Goal: Transaction & Acquisition: Purchase product/service

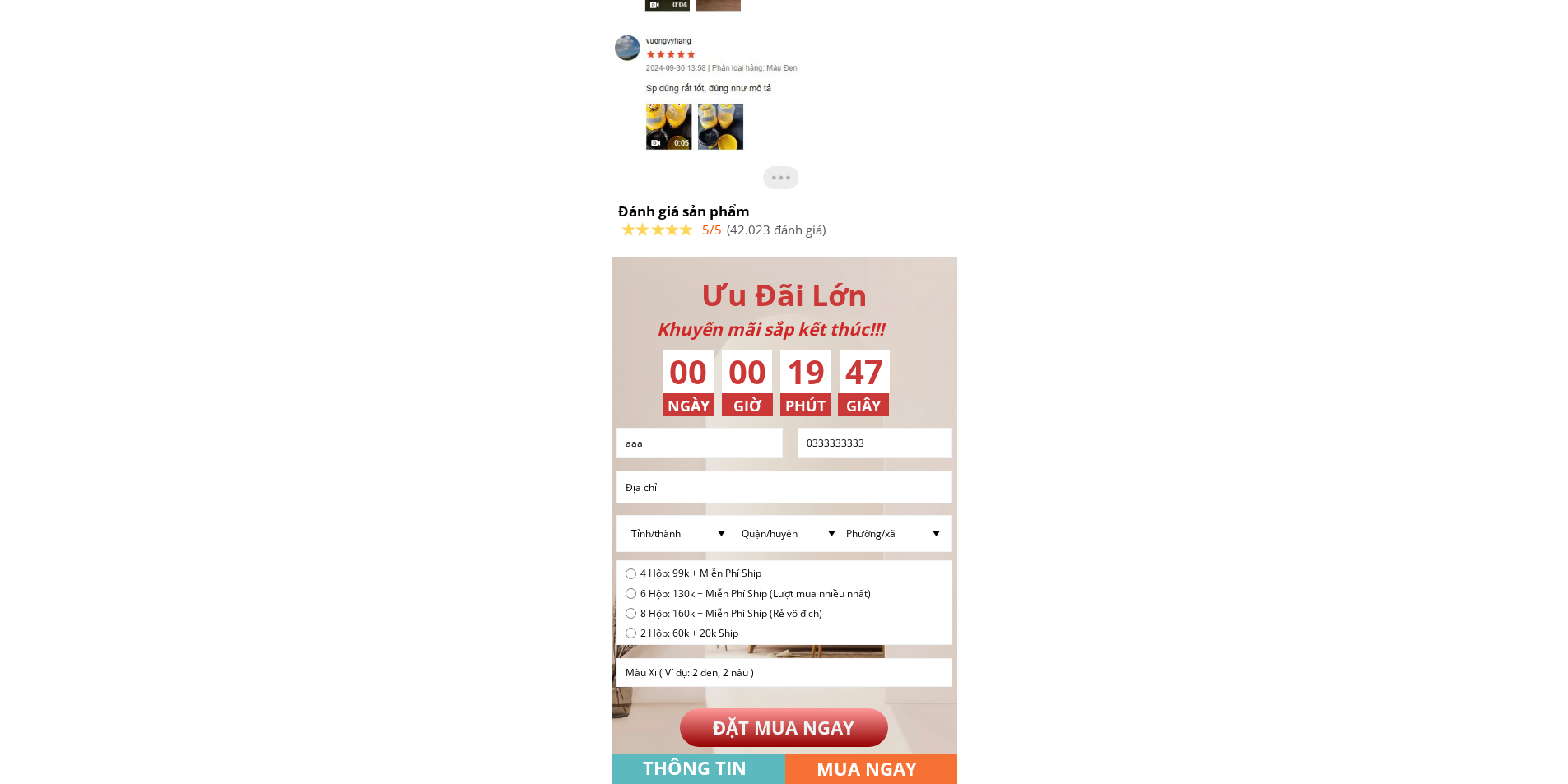
scroll to position [6183, 0]
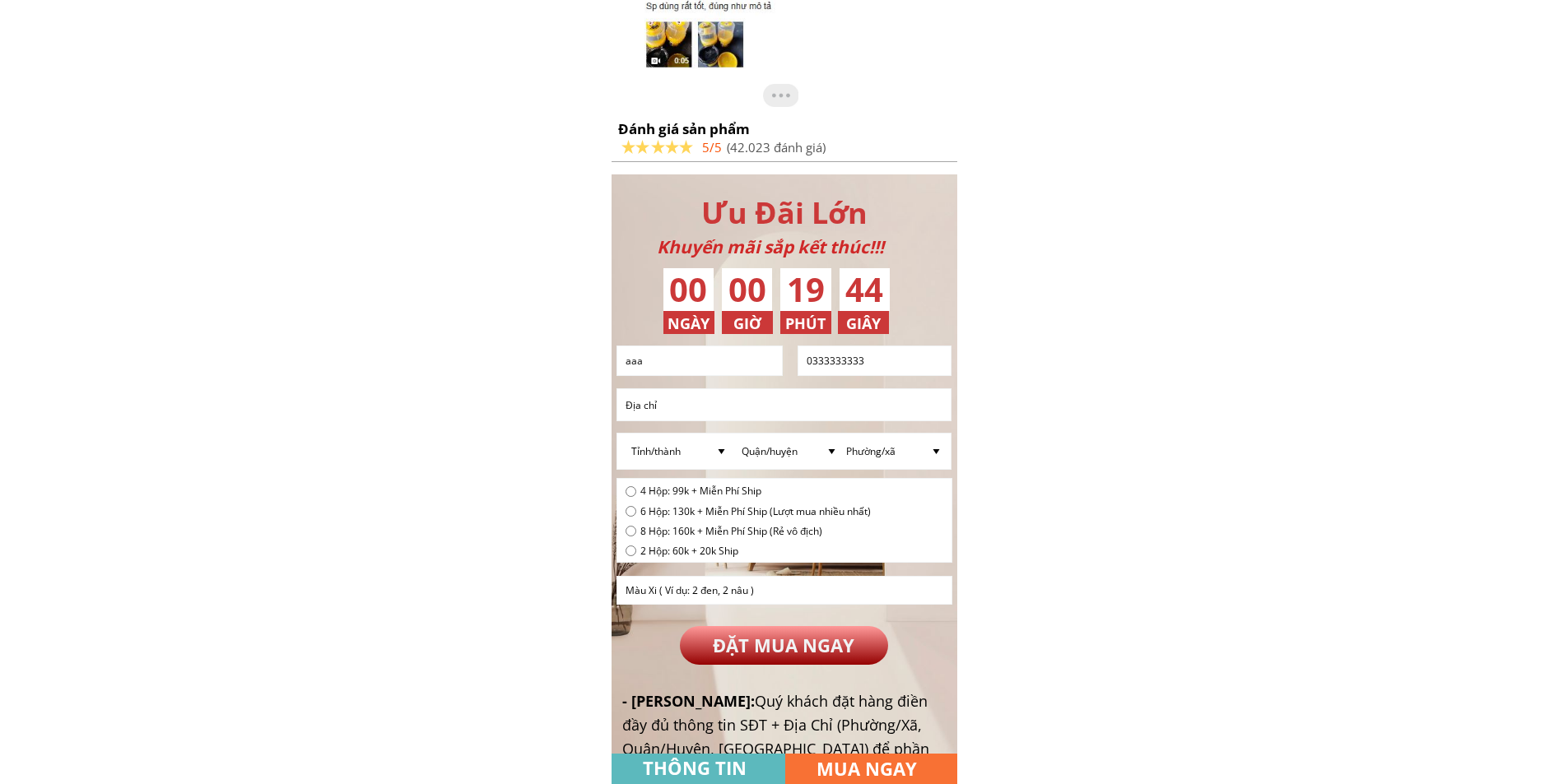
click at [631, 496] on input "radio" at bounding box center [630, 491] width 11 height 11
radio input "true"
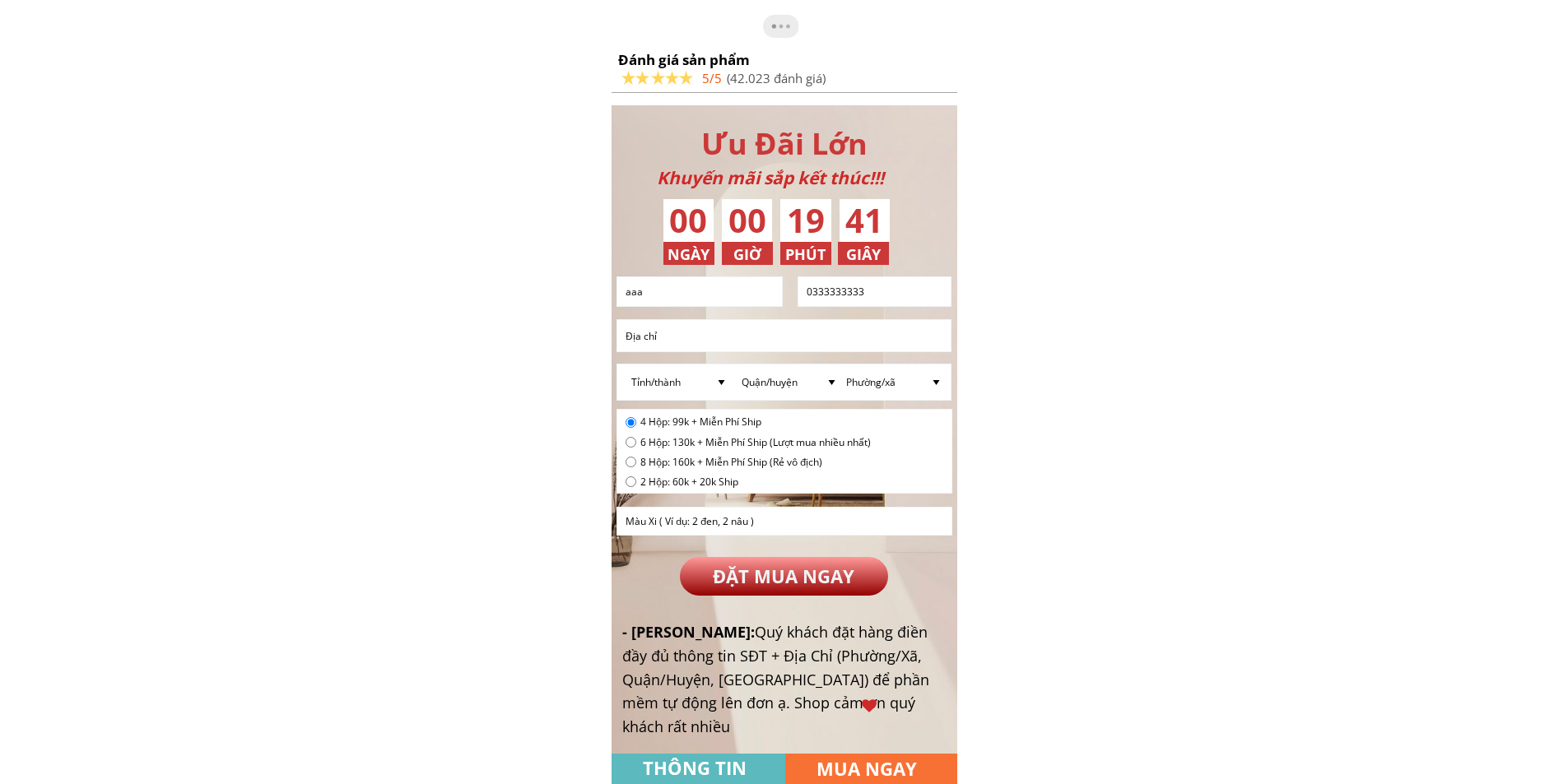
click at [757, 525] on input "text" at bounding box center [784, 521] width 326 height 27
type input "D"
type input "Đen nâu"
click at [789, 563] on p "ĐẶT MUA NGAY" at bounding box center [784, 576] width 209 height 39
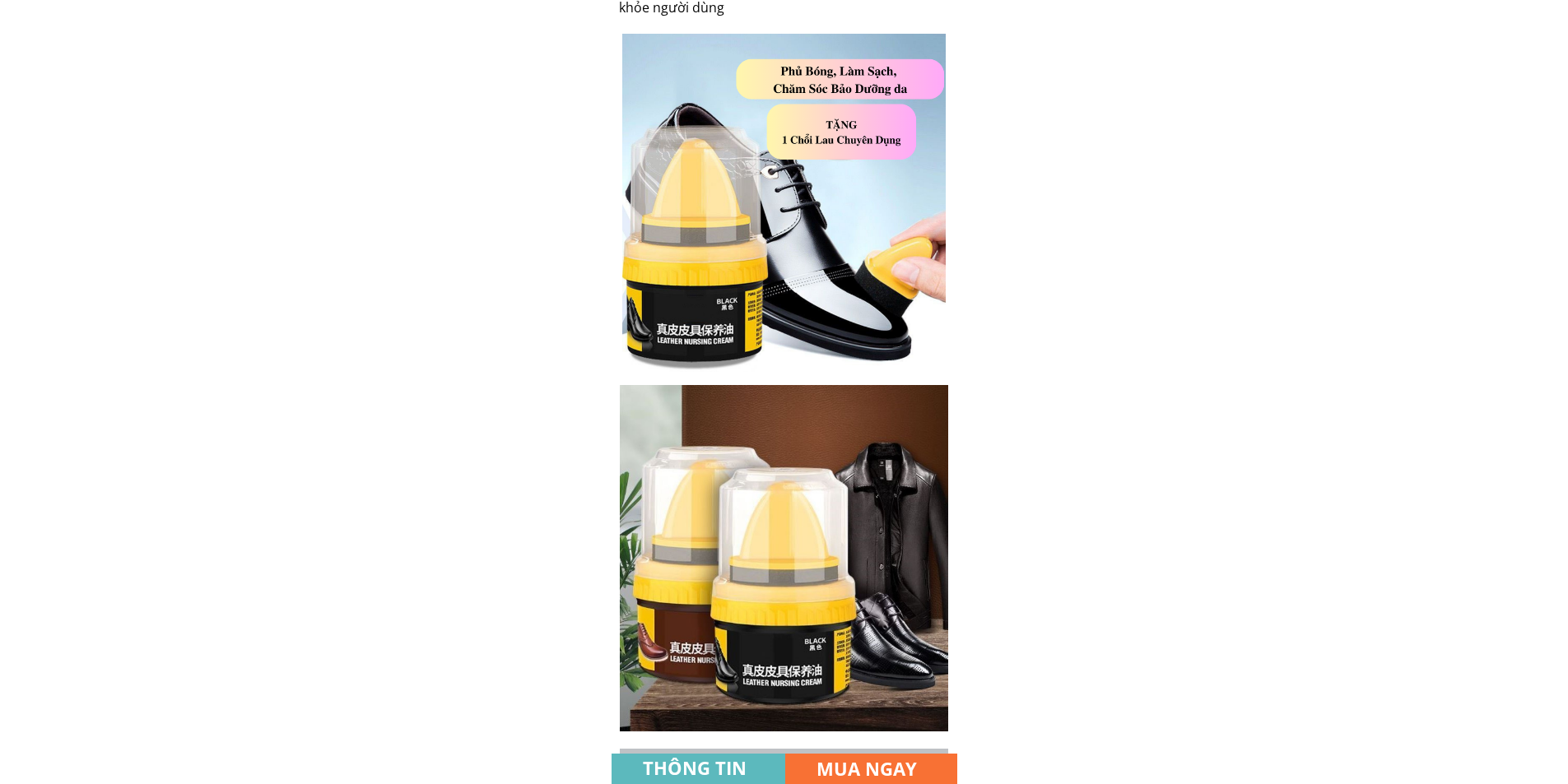
scroll to position [6264, 0]
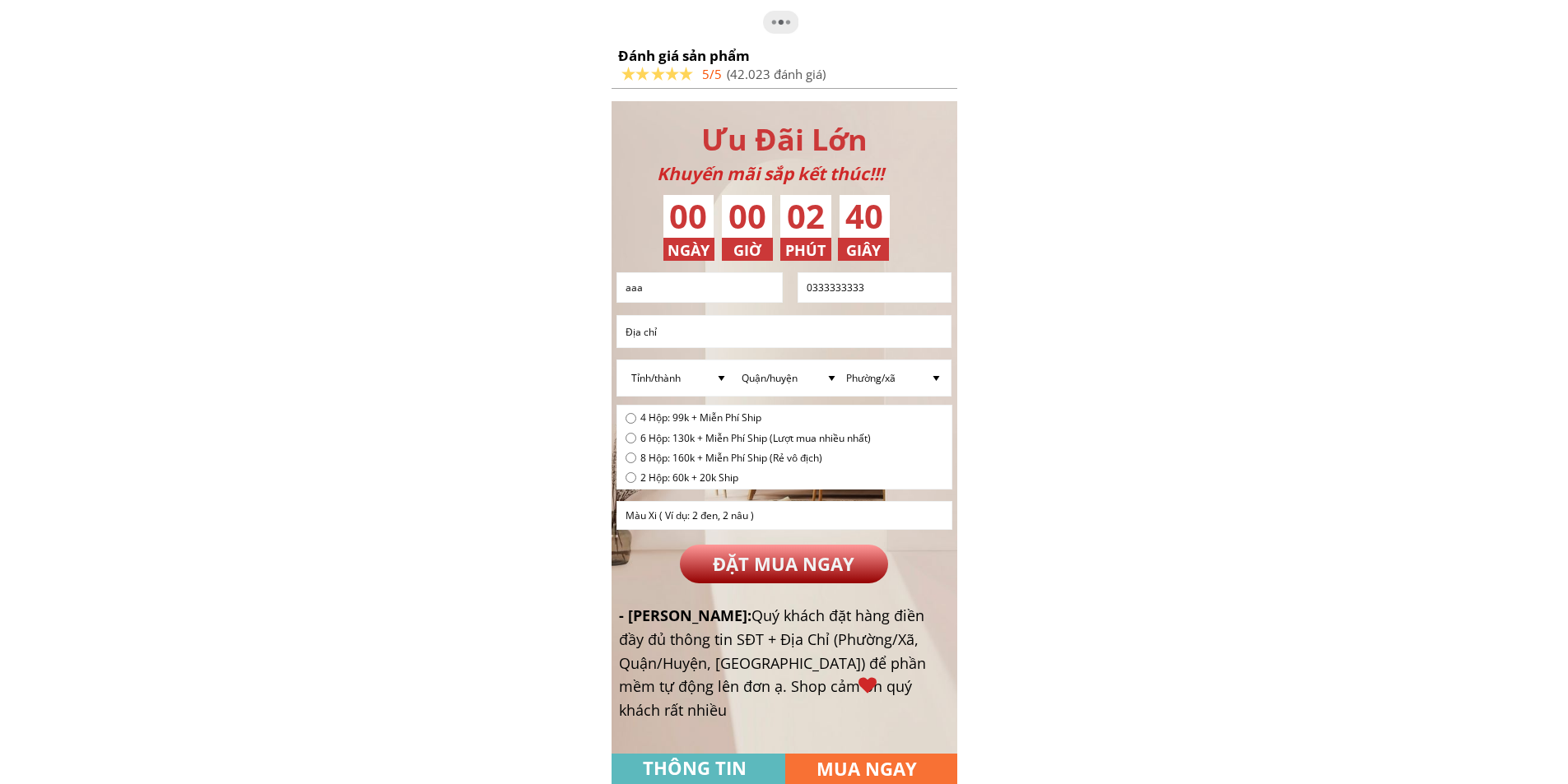
click at [628, 457] on input "radio" at bounding box center [630, 458] width 11 height 11
radio input "true"
click at [810, 567] on p "ĐẶT MUA NGAY" at bounding box center [784, 563] width 209 height 39
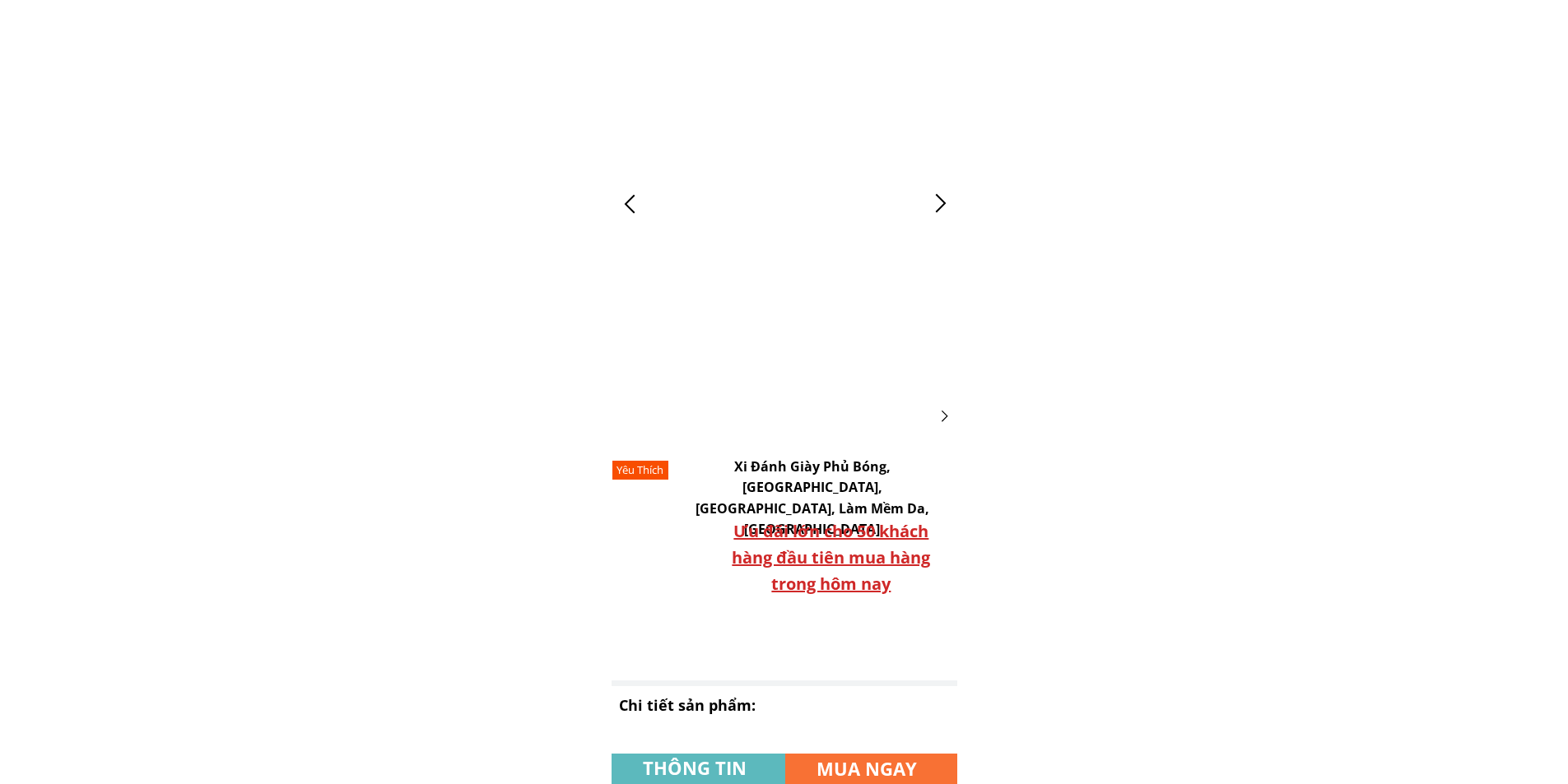
scroll to position [6251, 0]
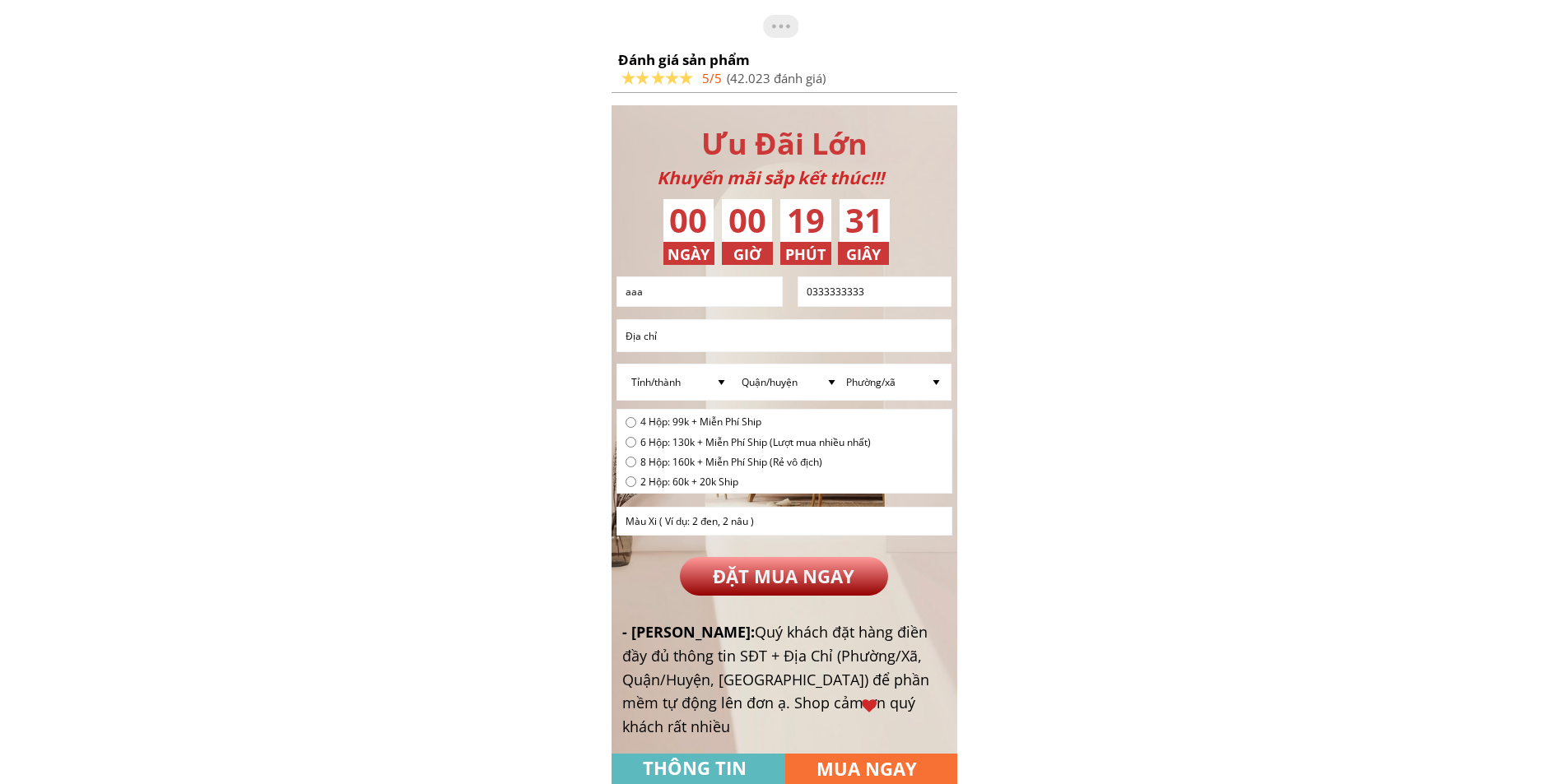
click at [917, 771] on h3 "MUA NGAY" at bounding box center [877, 768] width 122 height 29
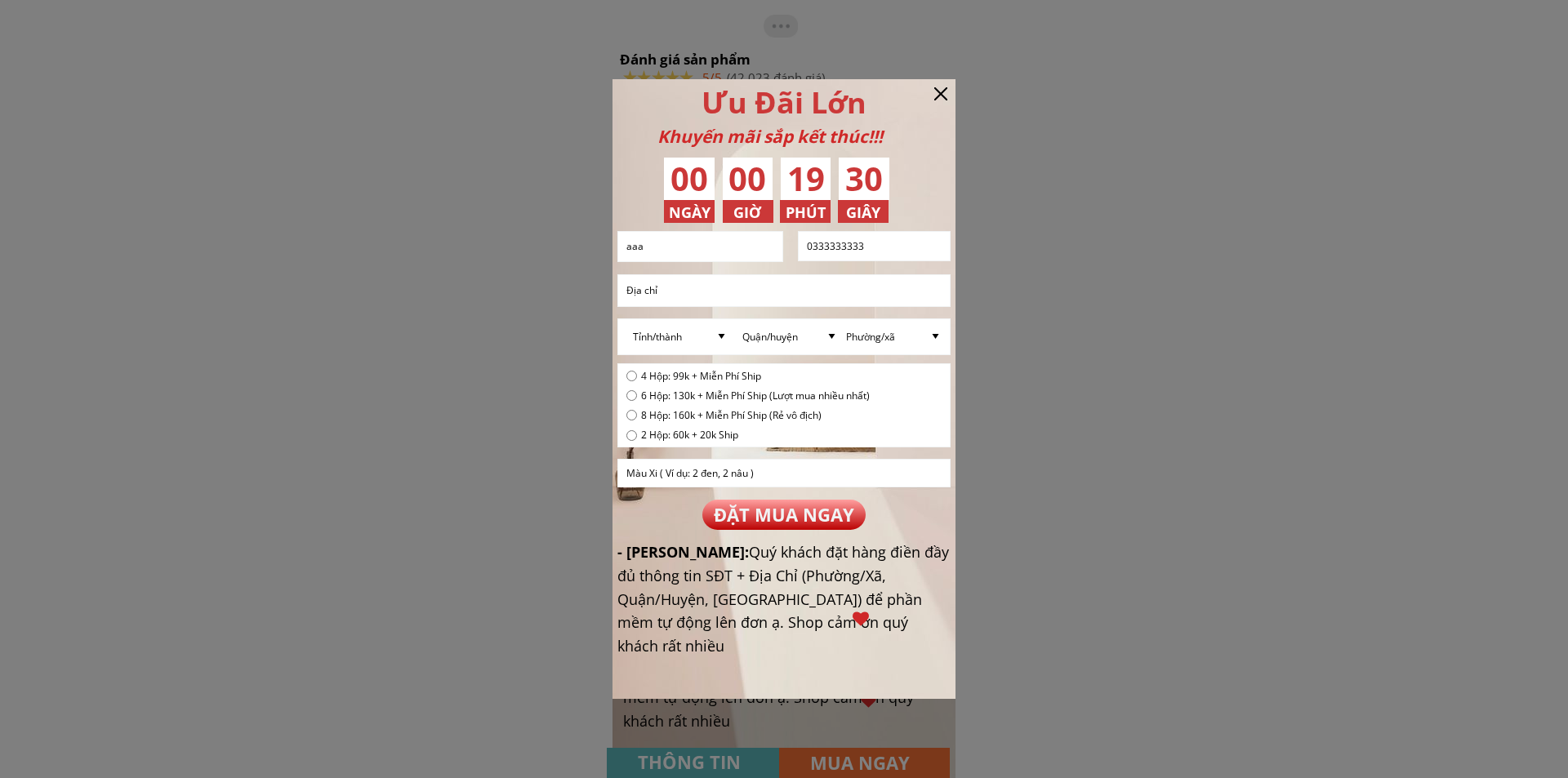
click at [948, 93] on div "Ưu Đãi Lớn Khuyến mãi sắp kết thúc!!! 00 00 19 30 NGÀY GIÂY PHÚT GIỜ ĐẶT MUA NG…" at bounding box center [784, 389] width 343 height 620
click at [631, 392] on input "radio" at bounding box center [631, 395] width 11 height 11
radio input "true"
click at [778, 513] on p "ĐẶT MUA NGAY" at bounding box center [783, 515] width 163 height 31
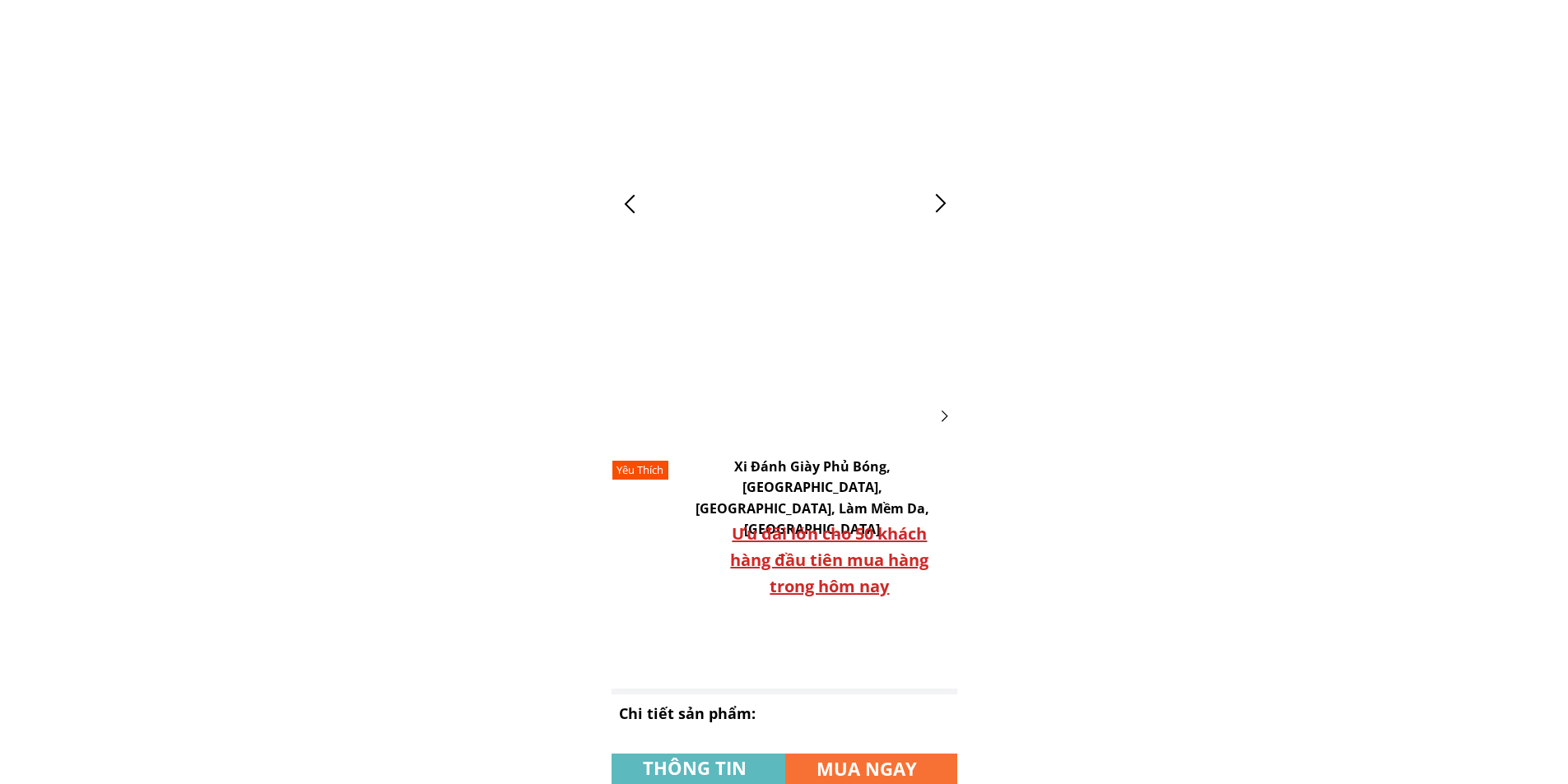
scroll to position [6264, 0]
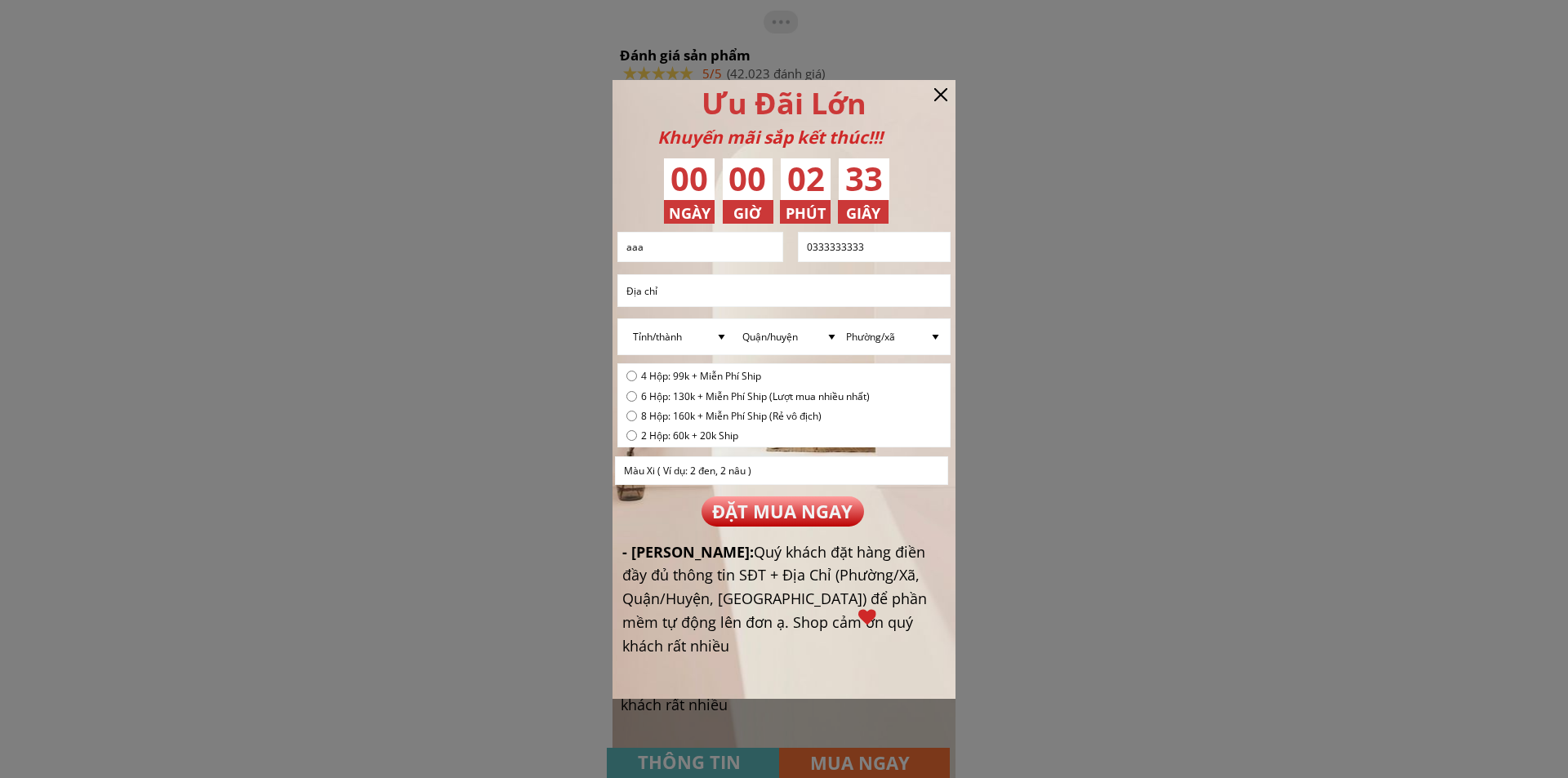
click at [632, 439] on input "radio" at bounding box center [631, 435] width 11 height 11
radio input "true"
click at [795, 511] on p "ĐẶT MUA NGAY" at bounding box center [782, 512] width 163 height 31
